Goal: Task Accomplishment & Management: Complete application form

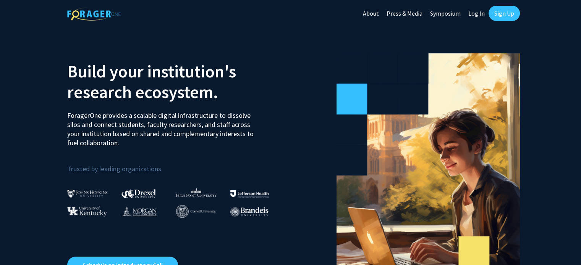
click at [510, 15] on link "Sign Up" at bounding box center [504, 13] width 31 height 15
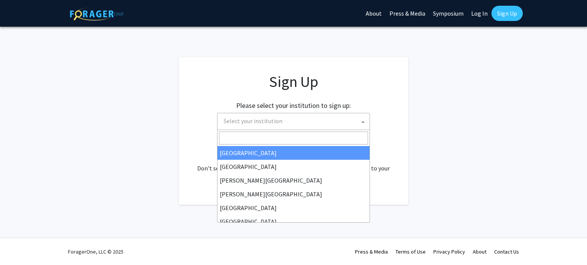
click at [350, 123] on span "Select your institution" at bounding box center [294, 121] width 149 height 16
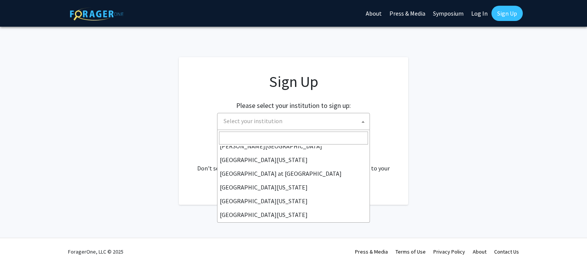
scroll to position [267, 0]
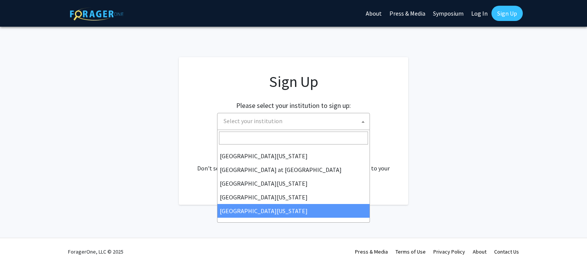
select select "33"
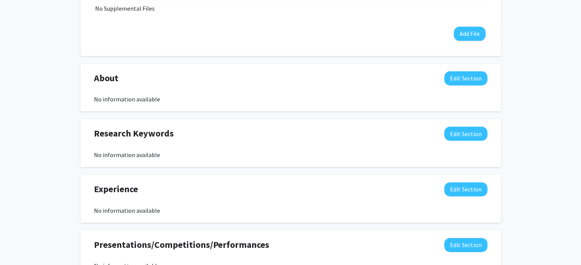
scroll to position [290, 0]
